Goal: Use online tool/utility: Utilize a website feature to perform a specific function

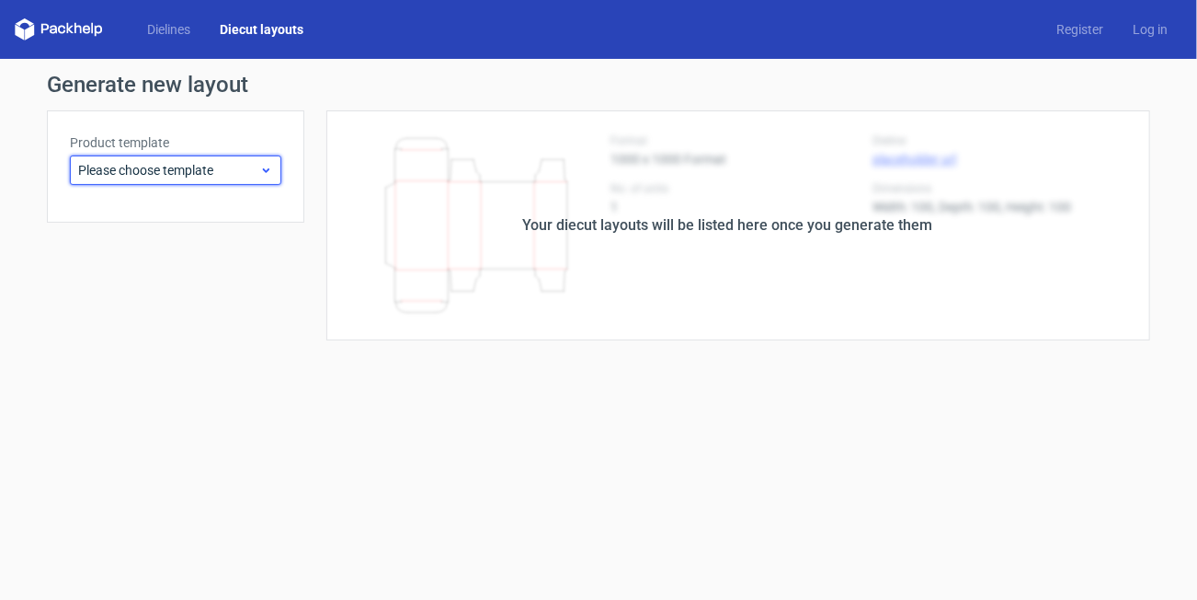
click at [224, 175] on span "Please choose template" at bounding box center [168, 170] width 181 height 18
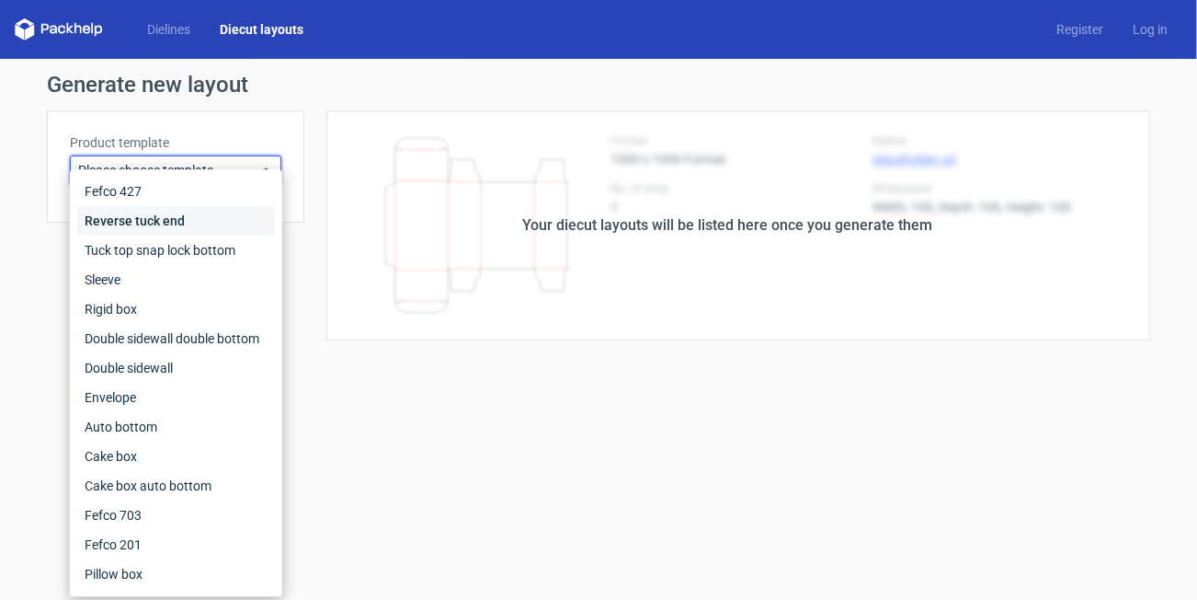
click at [171, 215] on div "Reverse tuck end" at bounding box center [176, 220] width 198 height 29
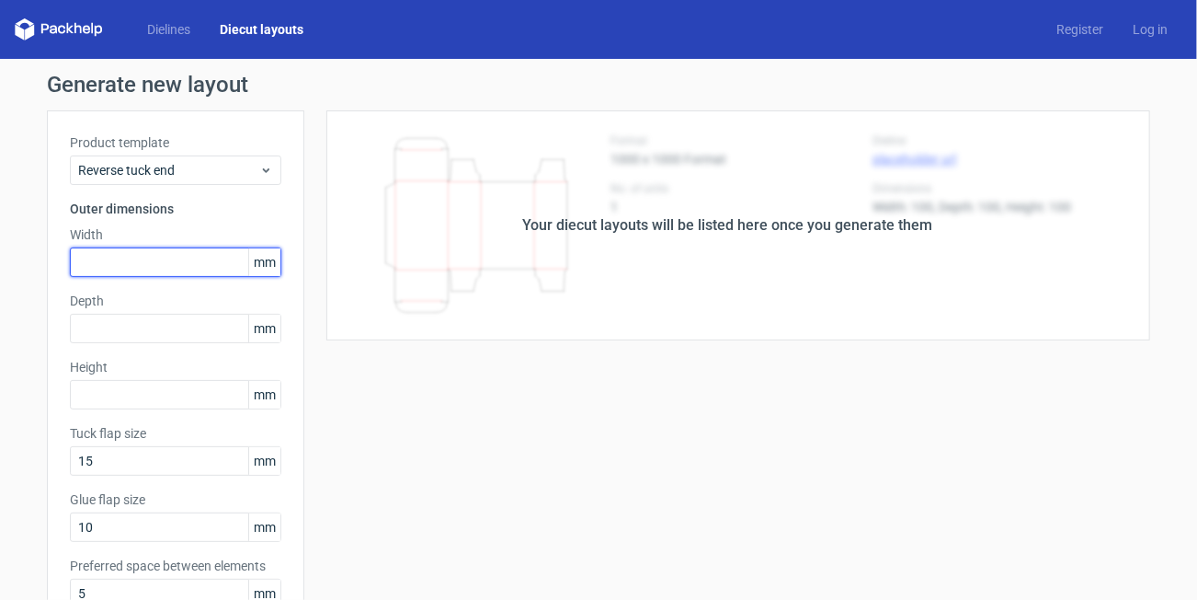
click at [141, 248] on input "text" at bounding box center [176, 261] width 212 height 29
type input "123"
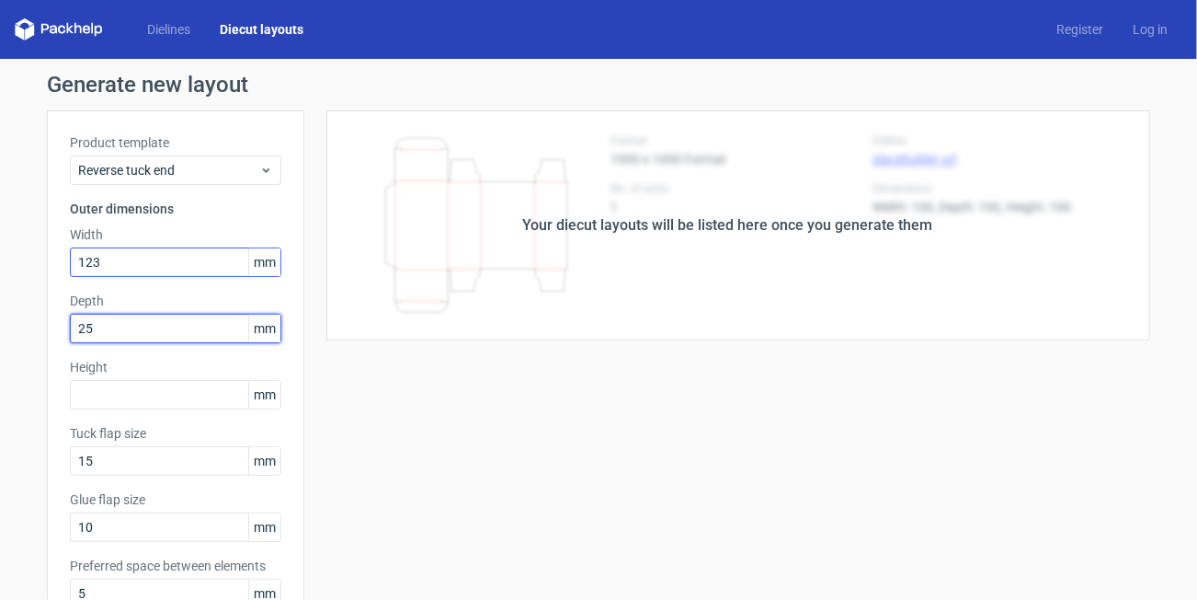
type input "25"
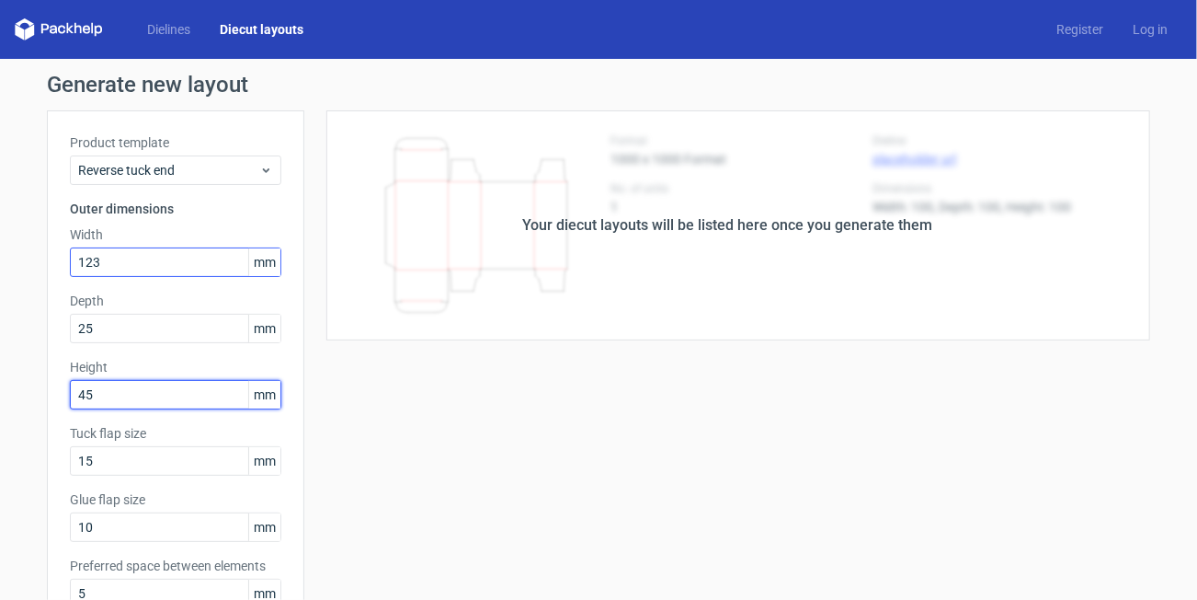
type input "45"
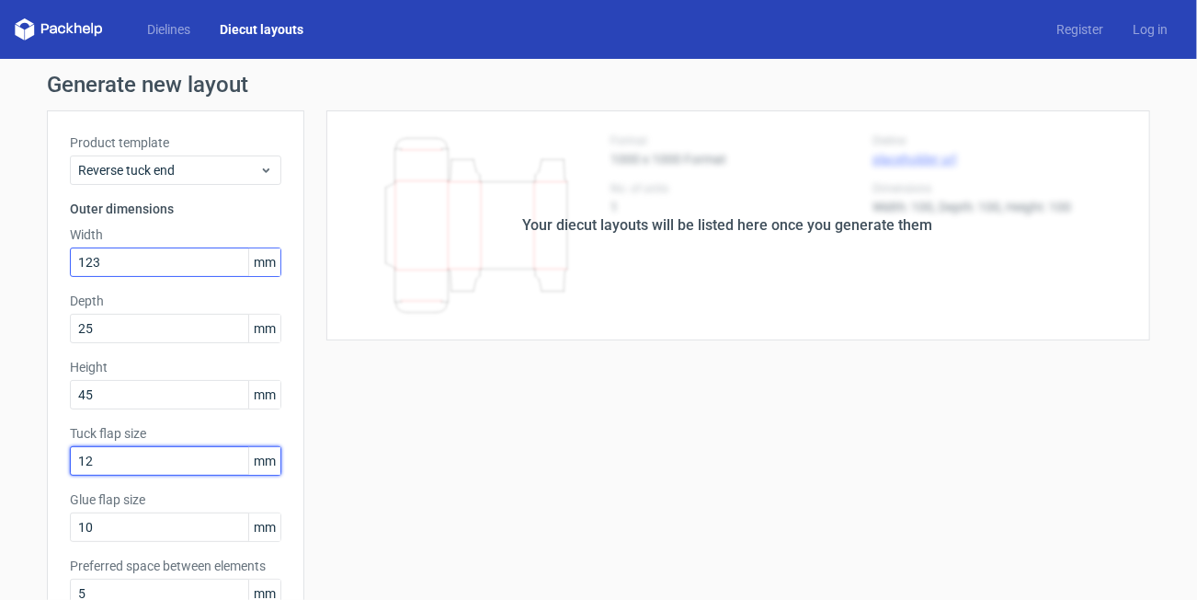
type input "12"
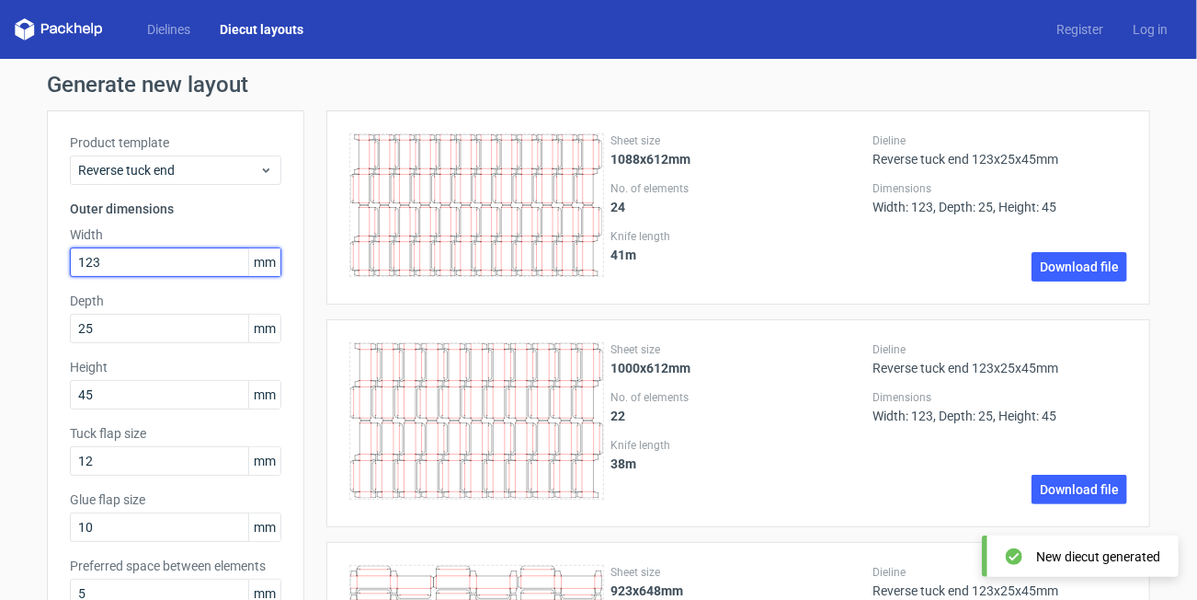
click at [108, 266] on input "123" at bounding box center [176, 261] width 212 height 29
type input "1"
type input "45"
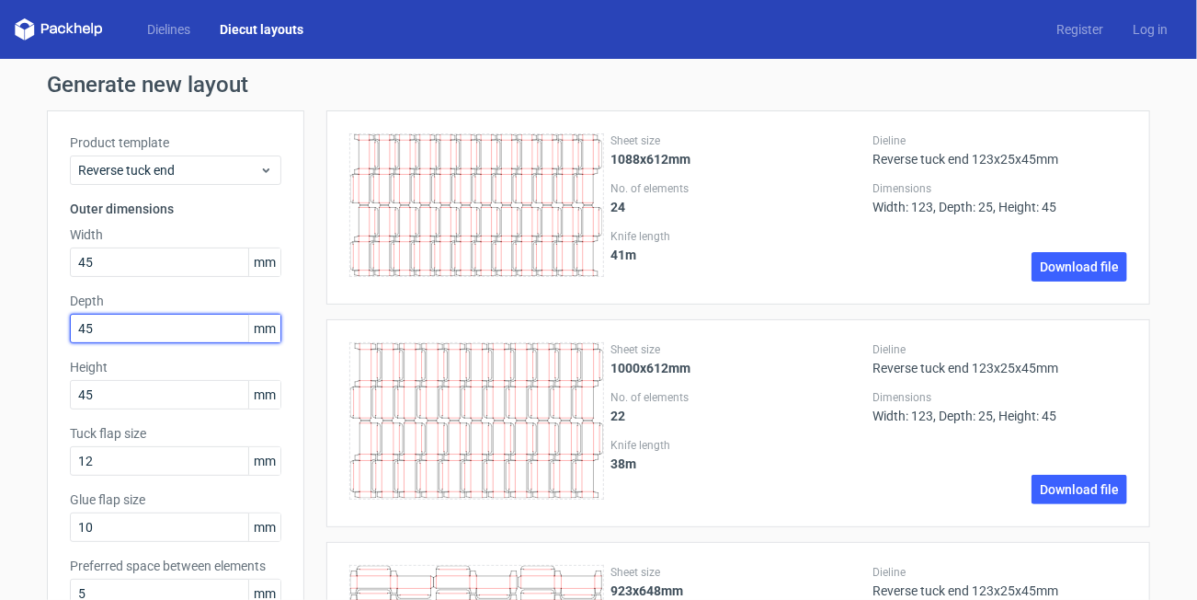
type input "4"
type input "25"
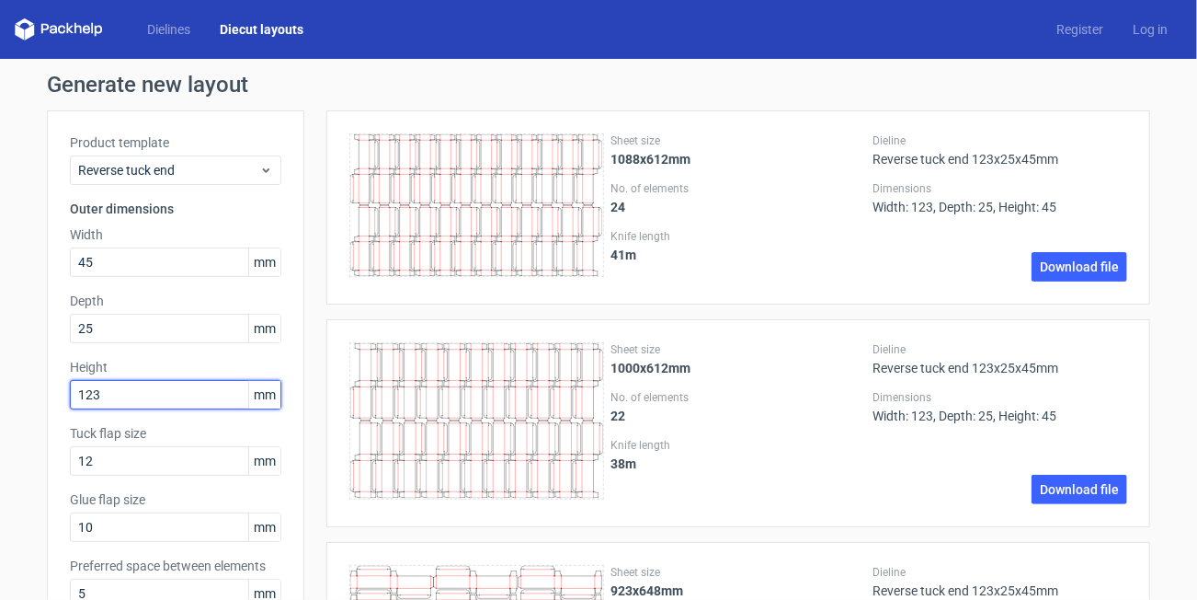
type input "123"
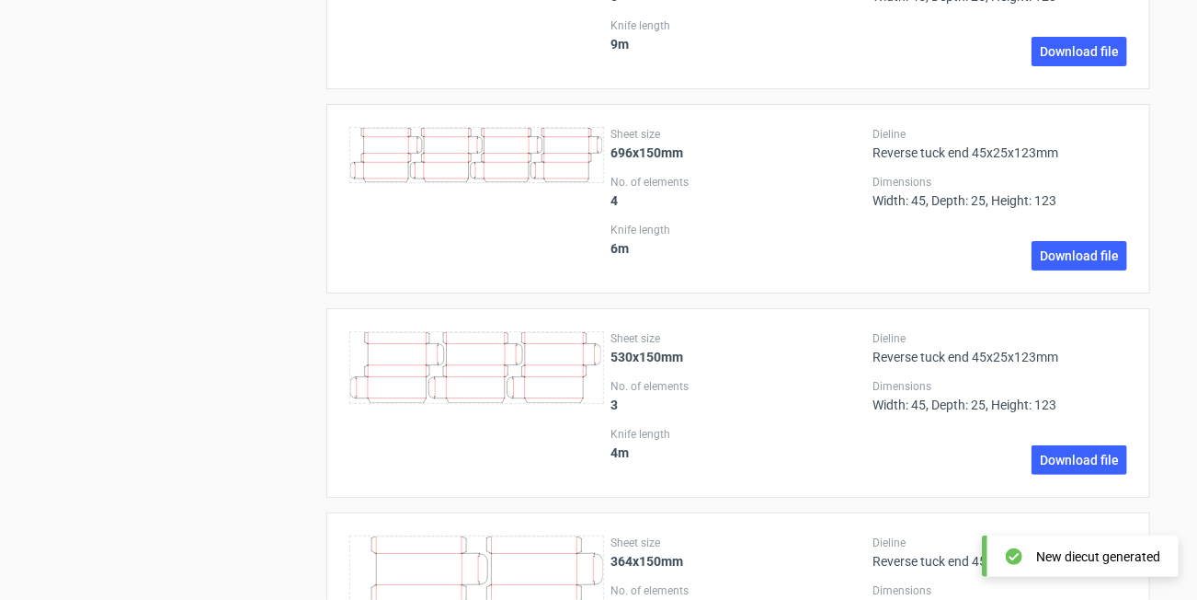
scroll to position [2482, 0]
